Goal: Information Seeking & Learning: Learn about a topic

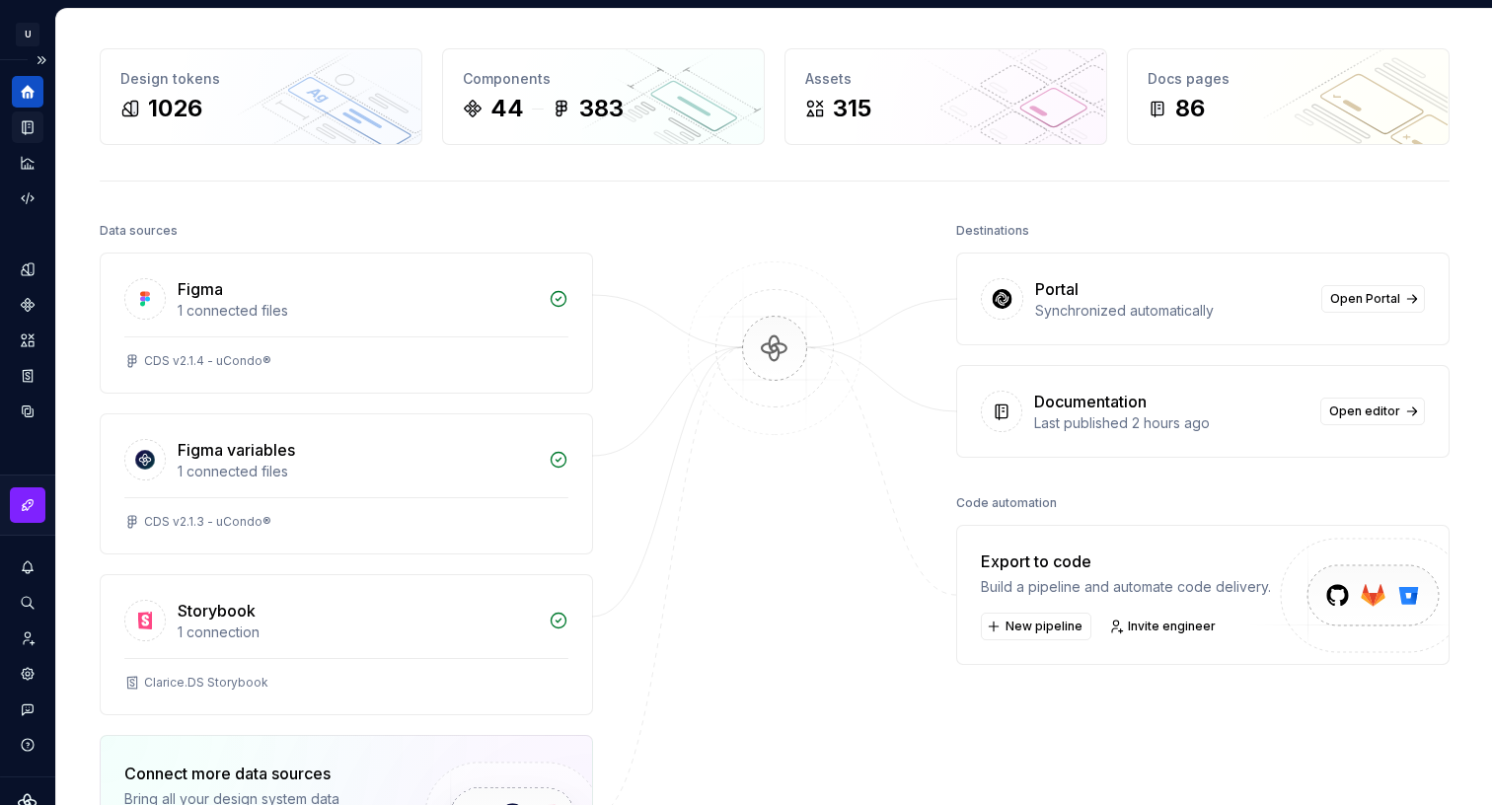
scroll to position [11, 0]
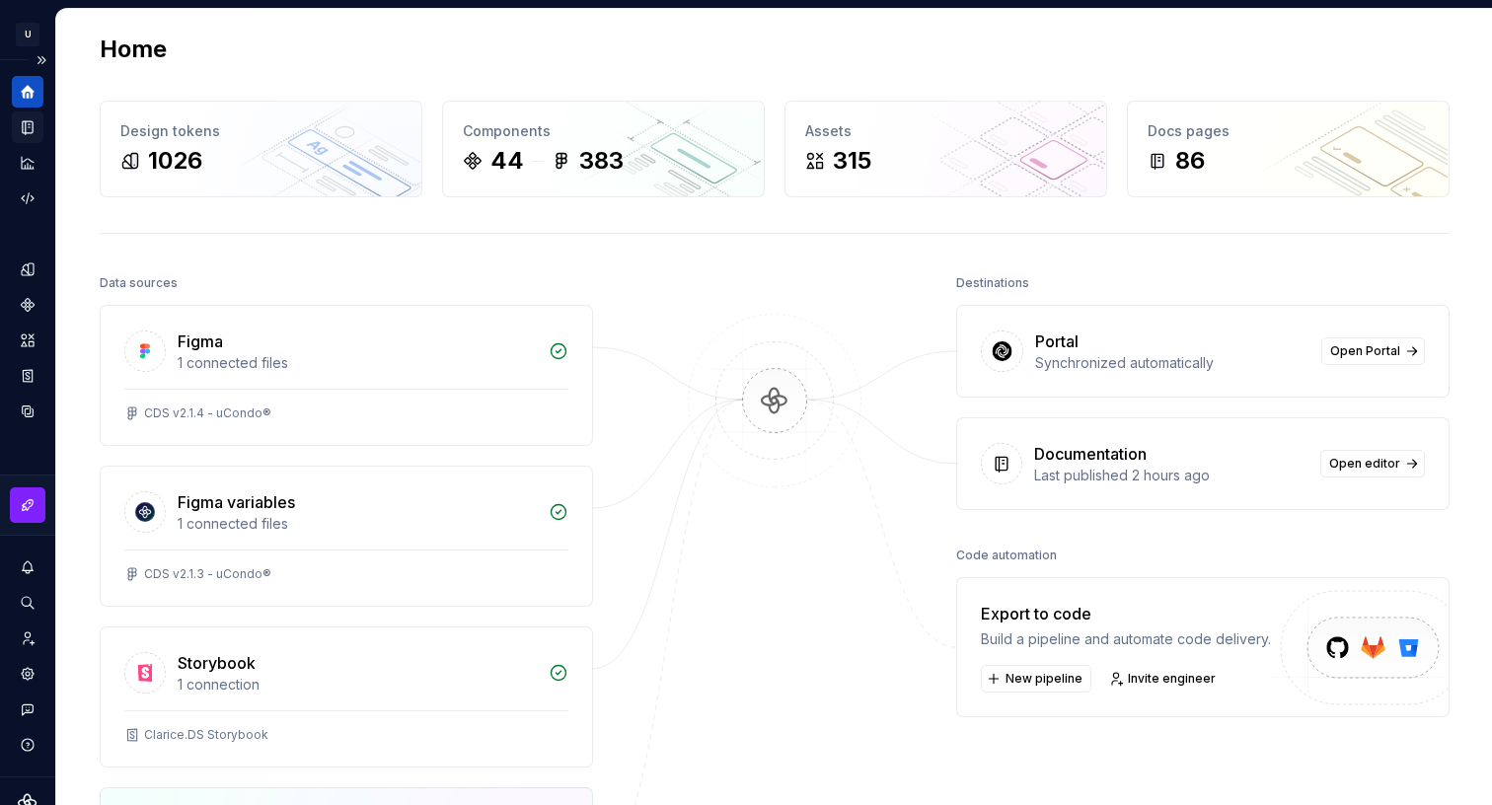
click at [32, 129] on icon "Documentation" at bounding box center [28, 127] width 10 height 13
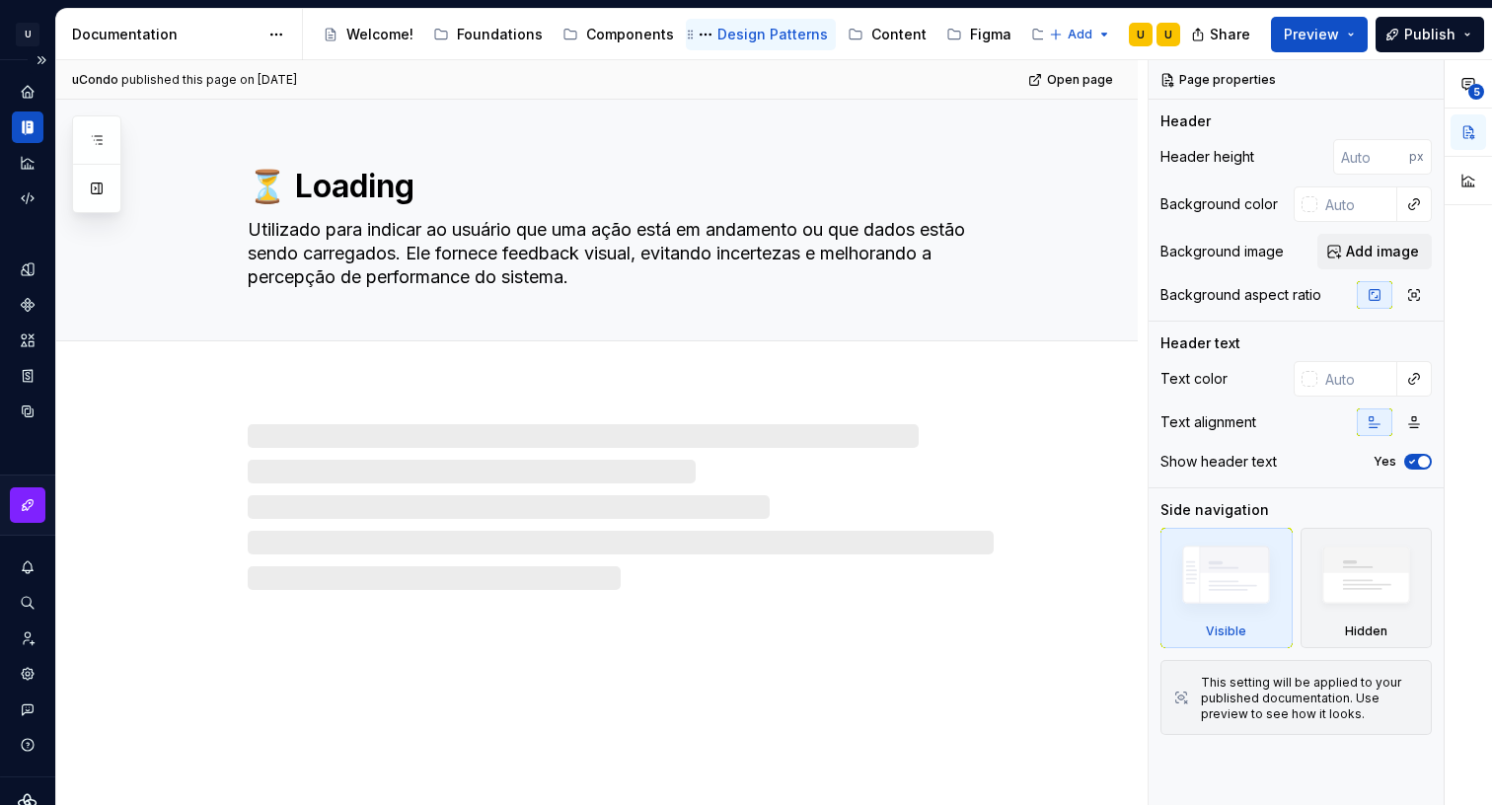
click at [731, 34] on div "Design Patterns" at bounding box center [772, 35] width 111 height 20
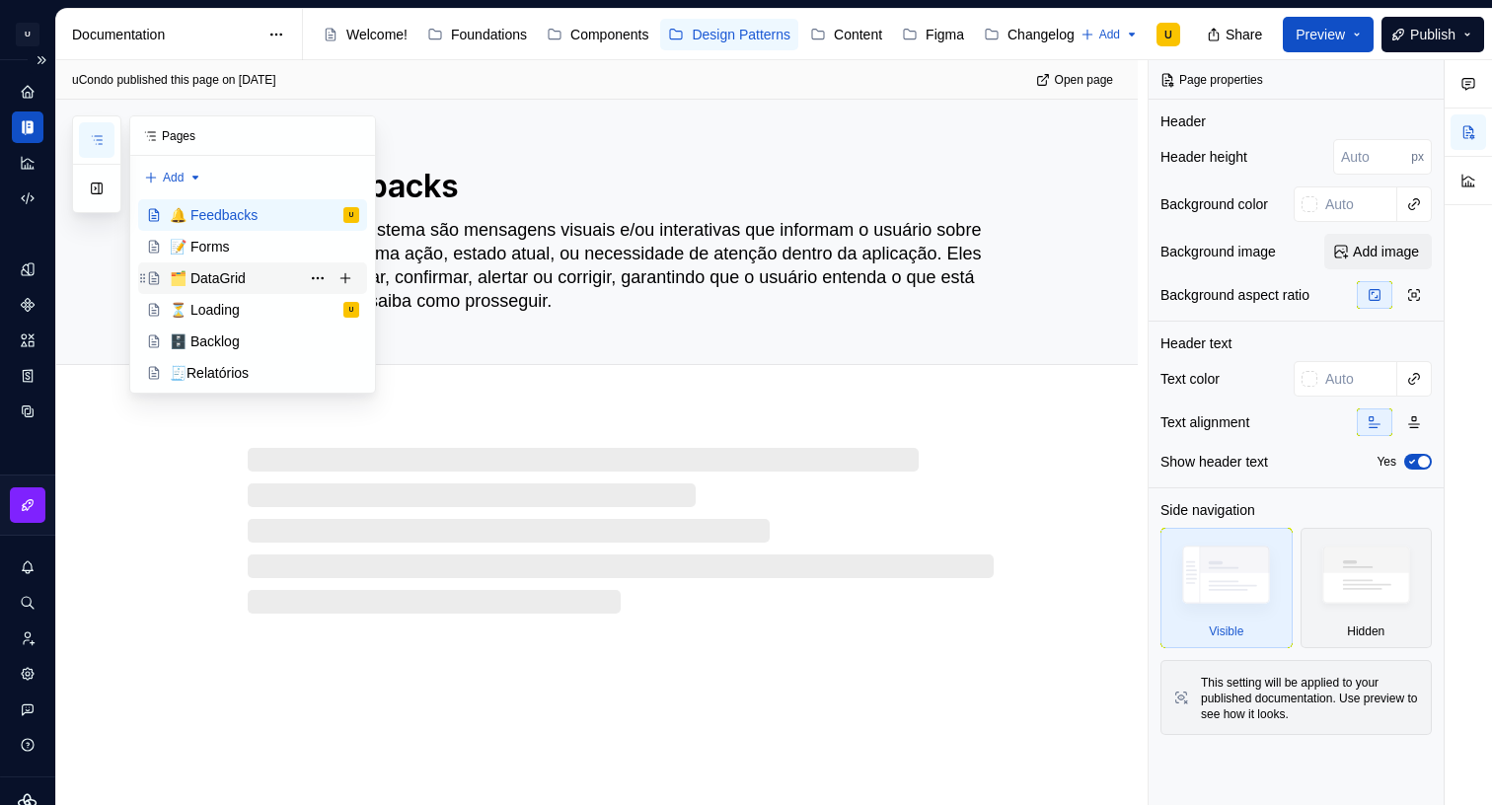
click at [233, 275] on div "🗂️ DataGrid" at bounding box center [208, 278] width 76 height 20
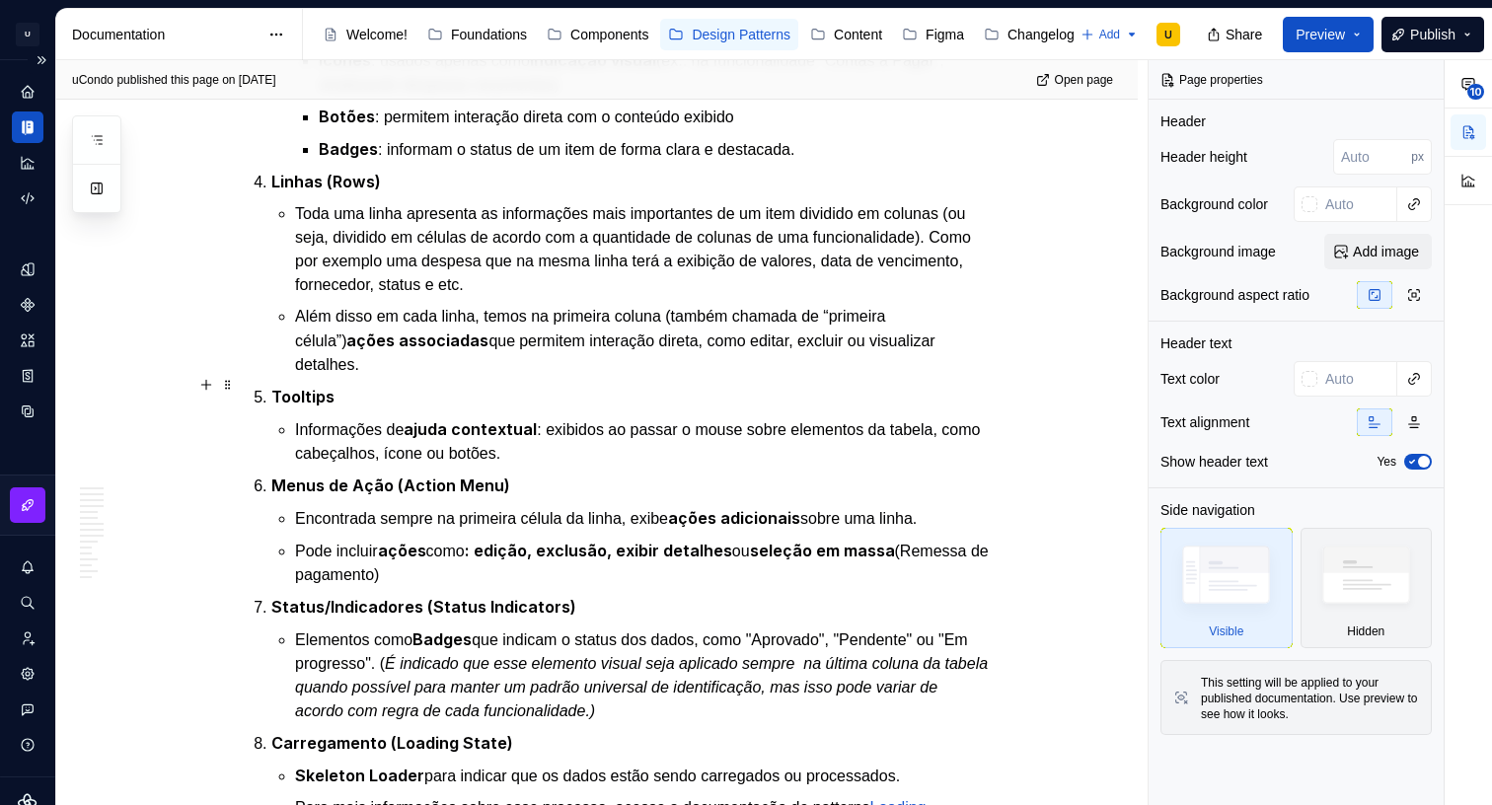
scroll to position [1612, 0]
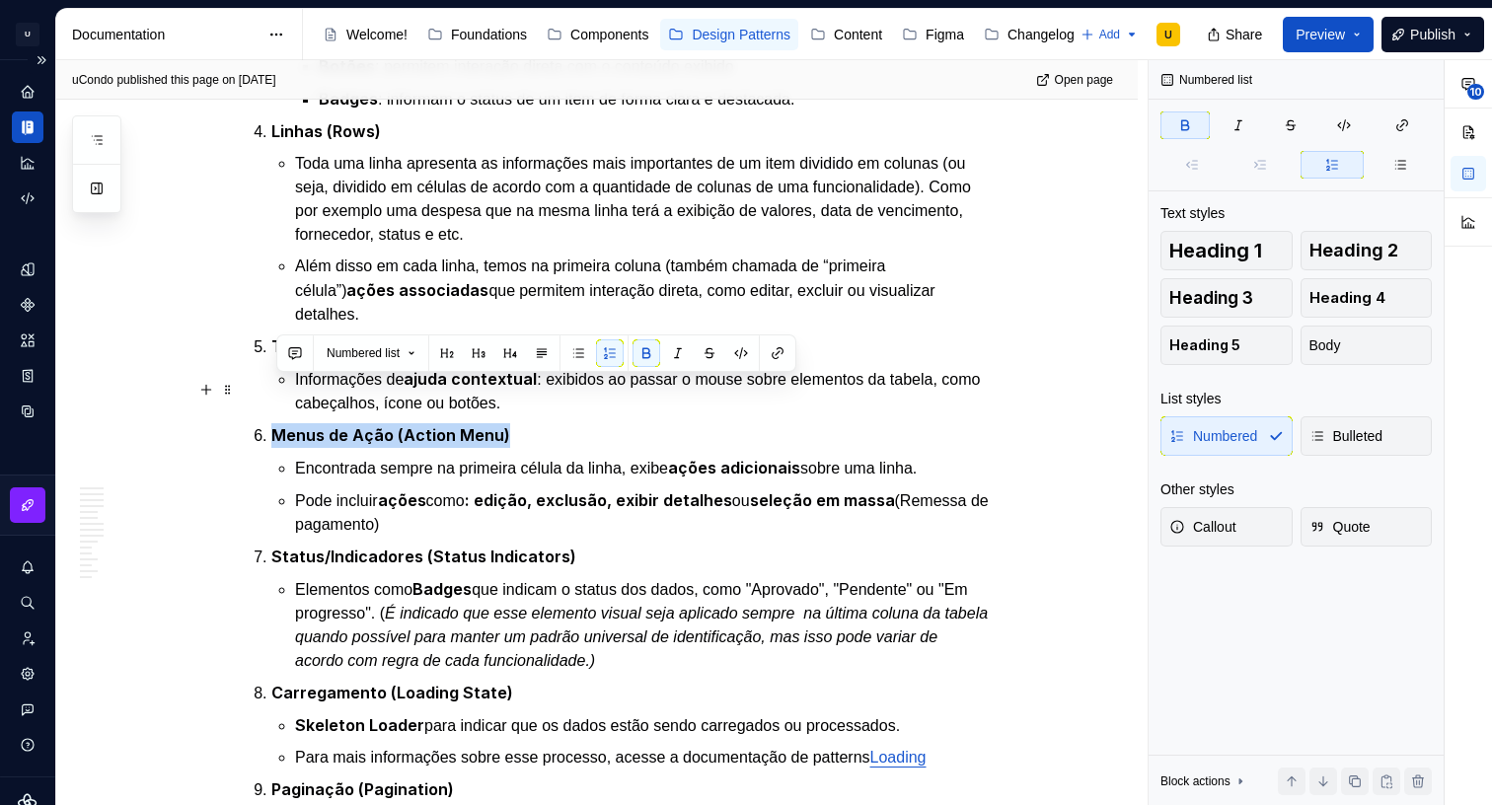
drag, startPoint x: 327, startPoint y: 391, endPoint x: 558, endPoint y: 392, distance: 230.9
click at [559, 423] on p "Menus de Ação (Action Menu)" at bounding box center [632, 435] width 722 height 25
copy strong "Menus de Ação (Action Menu)"
type textarea "*"
